Goal: Find specific page/section: Find specific page/section

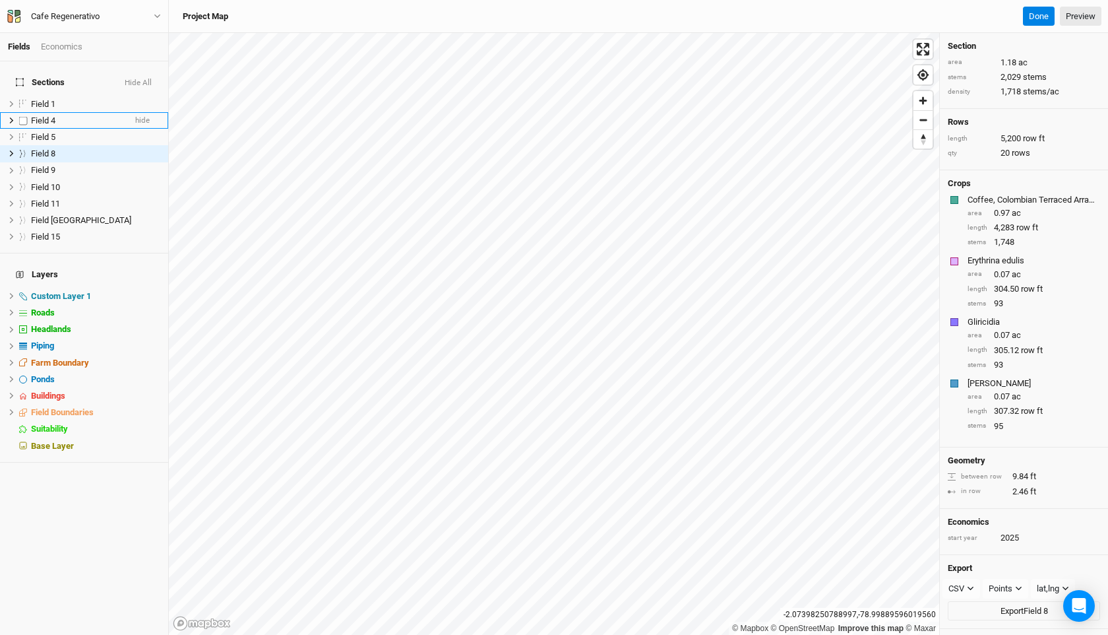
click at [48, 115] on span "Field 4" at bounding box center [43, 120] width 24 height 10
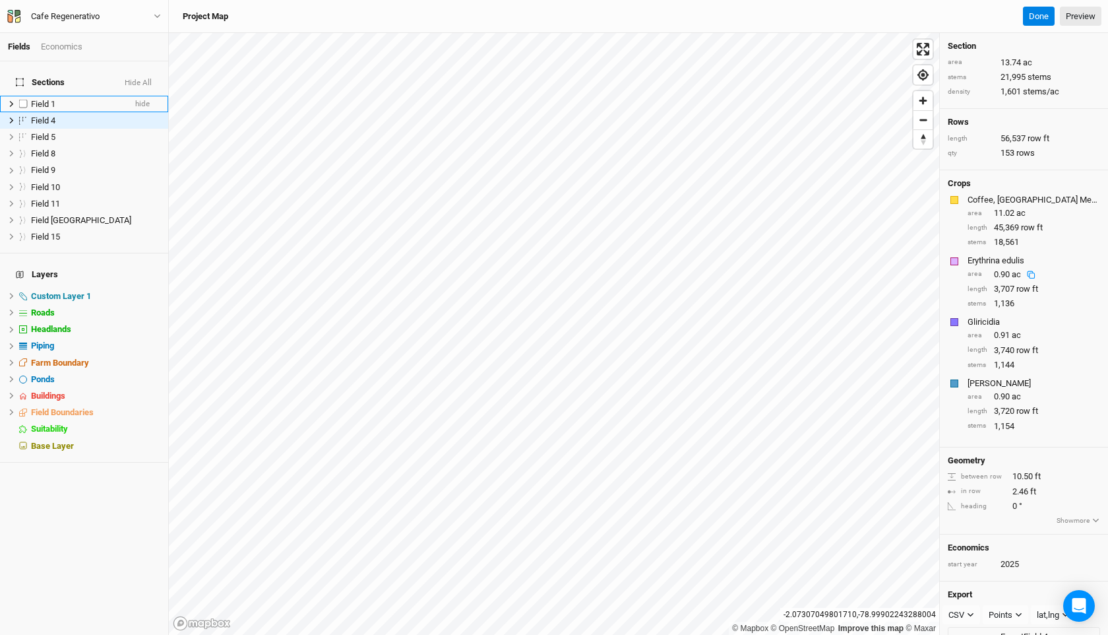
click at [38, 99] on span "Field 1" at bounding box center [43, 104] width 24 height 10
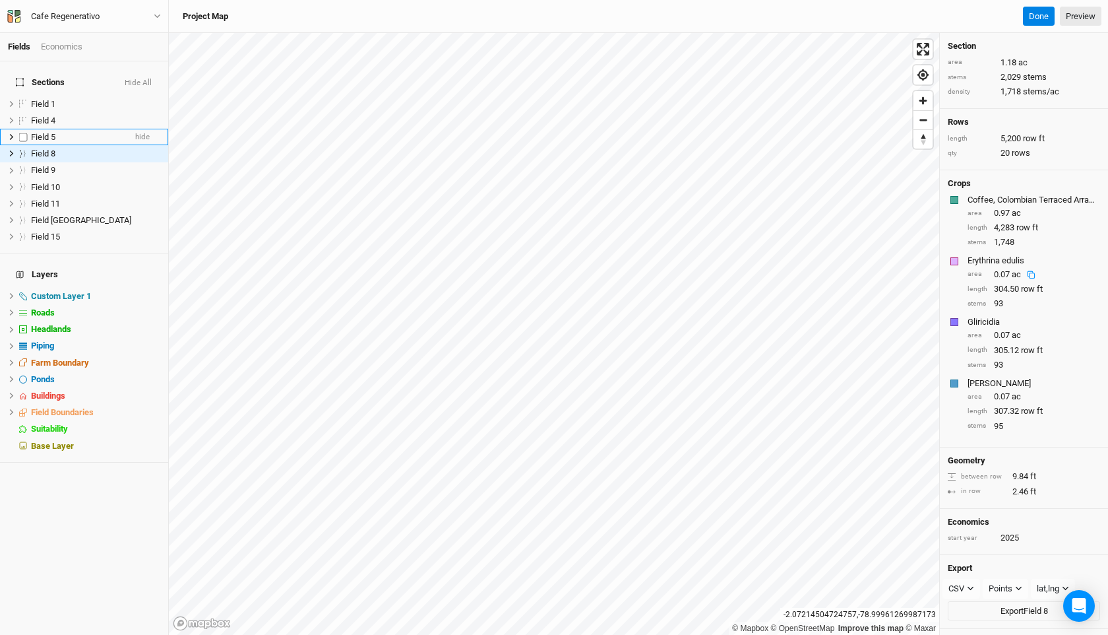
click at [46, 132] on span "Field 5" at bounding box center [43, 137] width 24 height 10
